Goal: Task Accomplishment & Management: Use online tool/utility

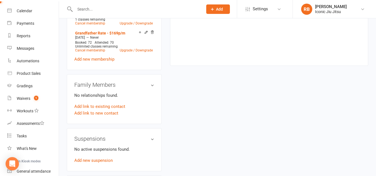
scroll to position [92, 0]
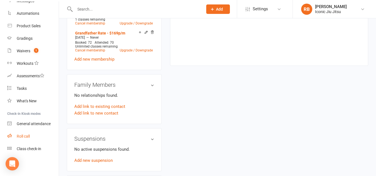
click at [22, 134] on div "Roll call" at bounding box center [23, 136] width 13 height 4
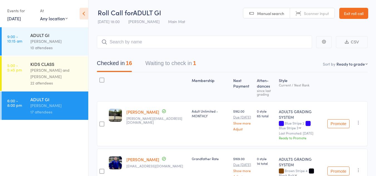
click at [171, 65] on button "Waiting to check in 1" at bounding box center [170, 64] width 51 height 15
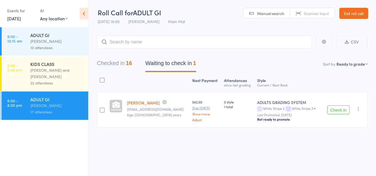
click at [337, 108] on button "Check in" at bounding box center [338, 109] width 22 height 9
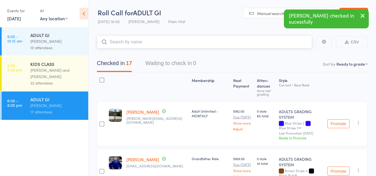
click at [143, 46] on input "search" at bounding box center [204, 42] width 215 height 13
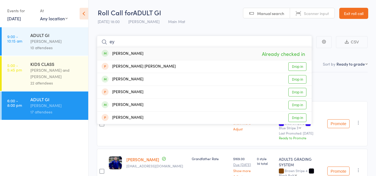
type input "e"
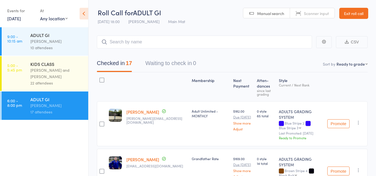
click at [171, 62] on button "Waiting to check in 1" at bounding box center [170, 64] width 51 height 15
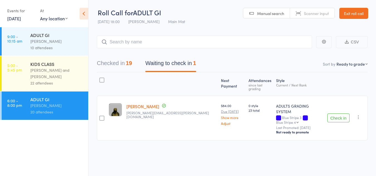
click at [337, 114] on button "Check in" at bounding box center [338, 118] width 22 height 9
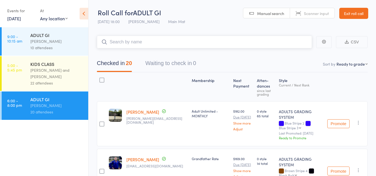
click at [137, 41] on input "search" at bounding box center [204, 42] width 215 height 13
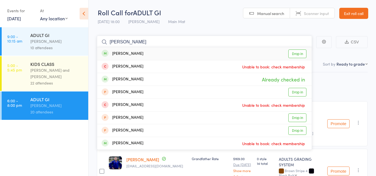
type input "jay"
click at [297, 54] on link "Drop in" at bounding box center [297, 54] width 18 height 9
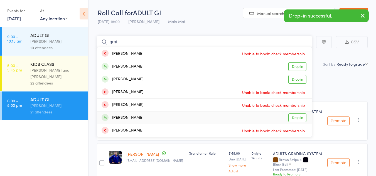
type input "grnt"
click at [299, 118] on link "Drop in" at bounding box center [297, 118] width 18 height 9
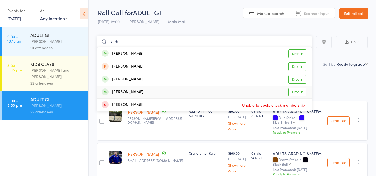
type input "rach"
click at [298, 93] on link "Drop in" at bounding box center [297, 92] width 18 height 9
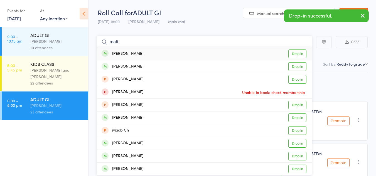
type input "matt"
click at [299, 53] on link "Drop in" at bounding box center [297, 54] width 18 height 9
